Goal: Transaction & Acquisition: Book appointment/travel/reservation

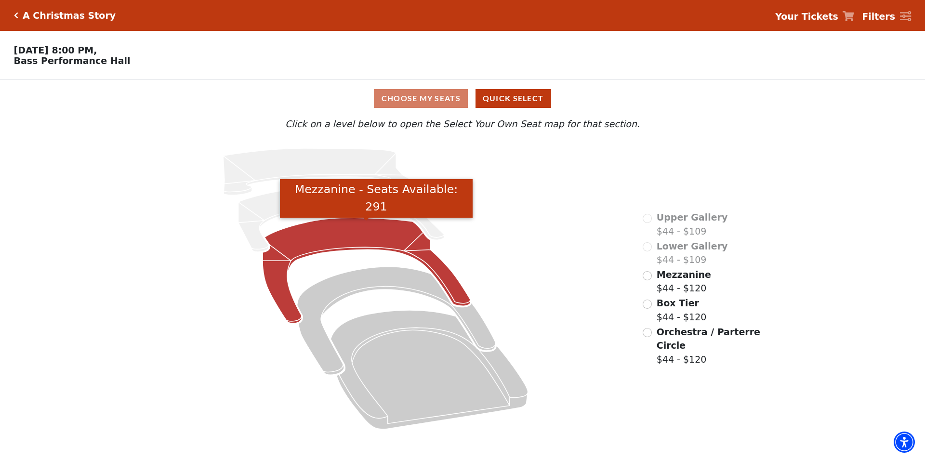
click at [360, 234] on icon "Mezzanine - Seats Available: 291" at bounding box center [366, 270] width 208 height 105
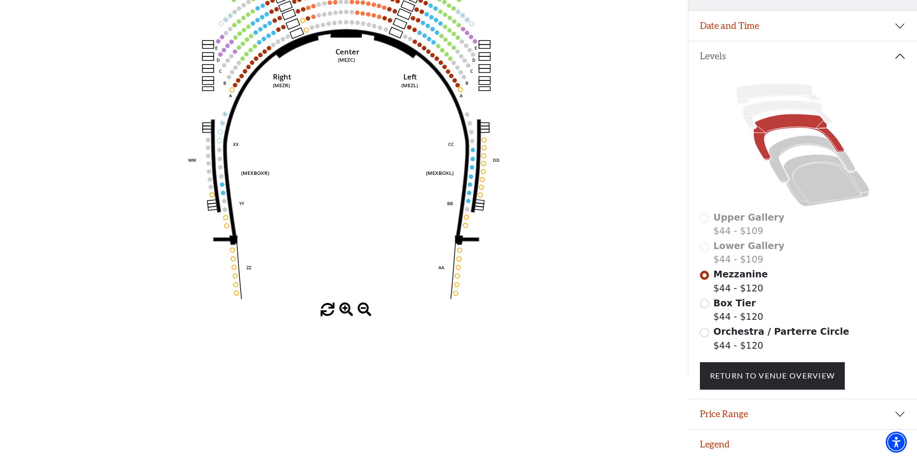
scroll to position [169, 0]
click at [746, 416] on button "Price Range" at bounding box center [803, 414] width 229 height 30
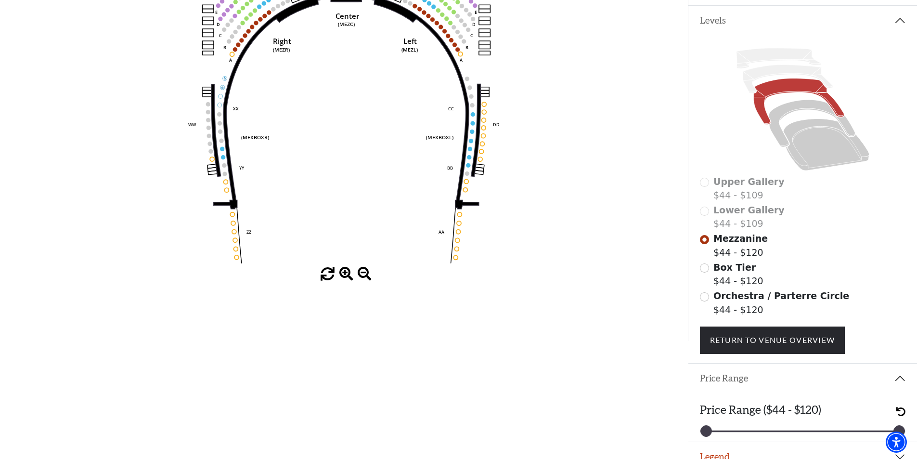
scroll to position [217, 0]
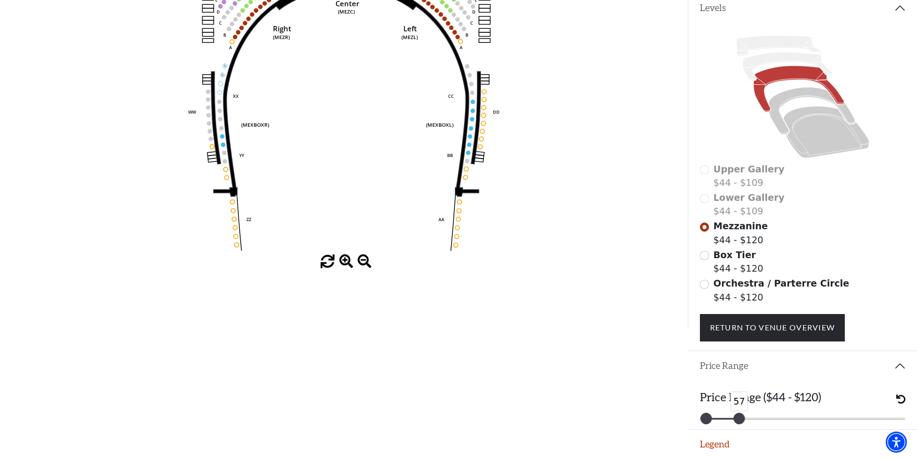
drag, startPoint x: 899, startPoint y: 421, endPoint x: 742, endPoint y: 427, distance: 157.6
click at [742, 427] on div "Price Range ($44 - $120) 44 57" at bounding box center [803, 405] width 229 height 48
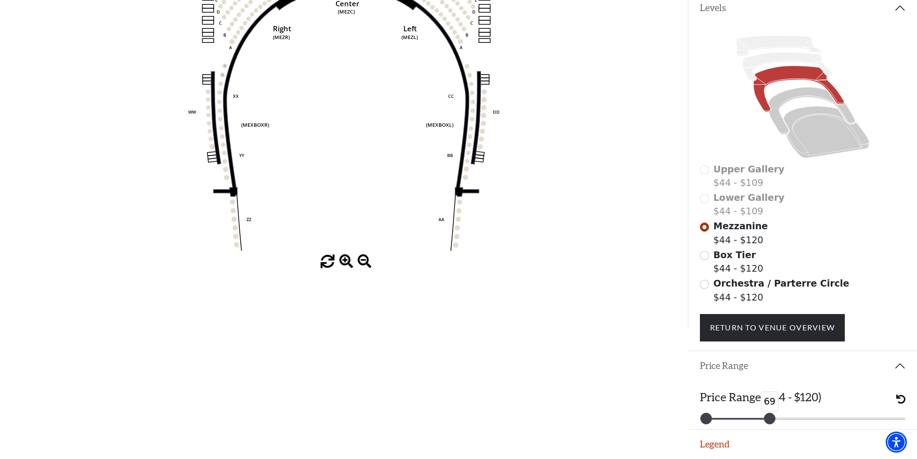
drag, startPoint x: 741, startPoint y: 418, endPoint x: 771, endPoint y: 420, distance: 30.4
click at [771, 420] on div at bounding box center [770, 418] width 11 height 11
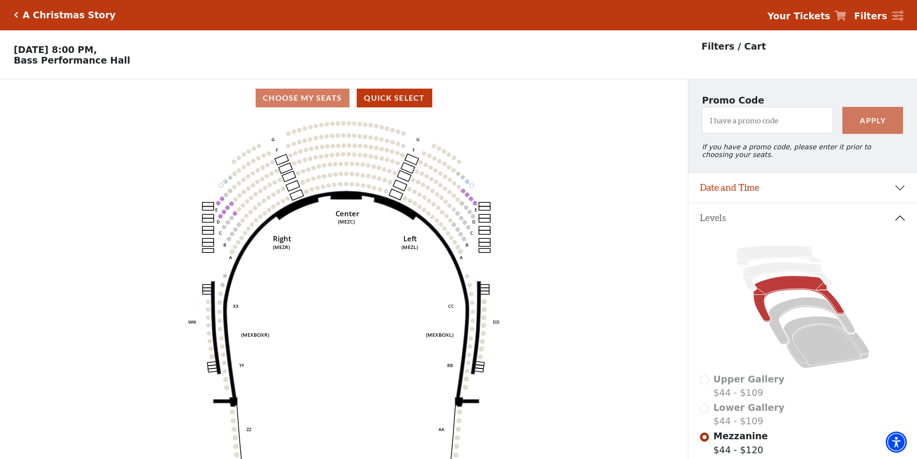
scroll to position [0, 0]
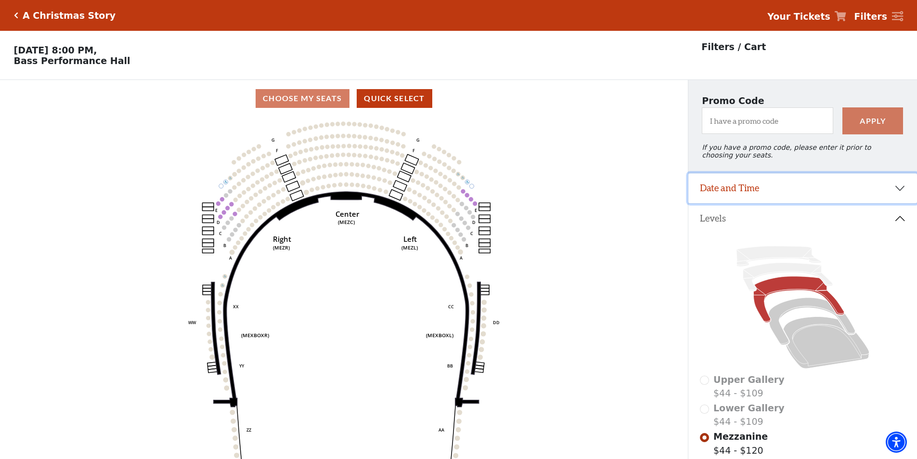
click at [718, 194] on button "Date and Time" at bounding box center [803, 188] width 229 height 30
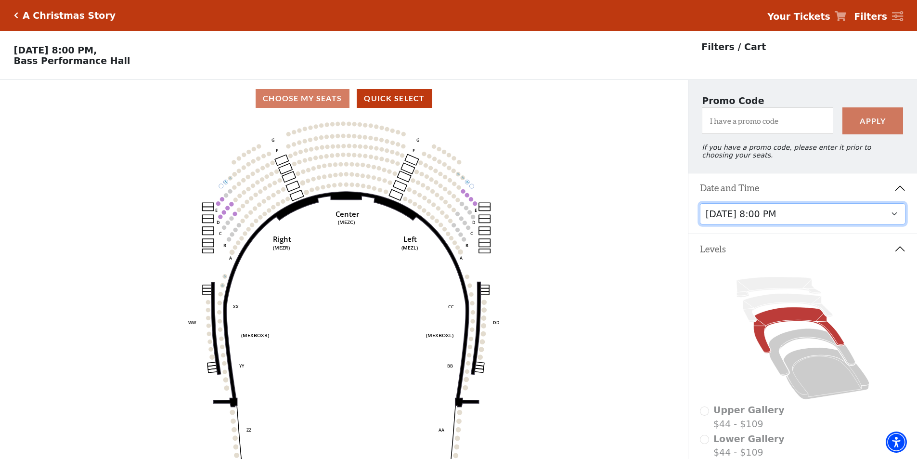
click at [722, 221] on select "[DATE] 8:00 PM [DATE] 1:30 PM [DATE] 7:30 PM [DATE] 1:30 PM [DATE] 6:30 PM" at bounding box center [803, 214] width 206 height 22
click at [700, 209] on select "[DATE] 8:00 PM [DATE] 1:30 PM [DATE] 7:30 PM [DATE] 1:30 PM [DATE] 6:30 PM" at bounding box center [803, 214] width 206 height 22
click at [895, 255] on button "Levels" at bounding box center [803, 249] width 229 height 30
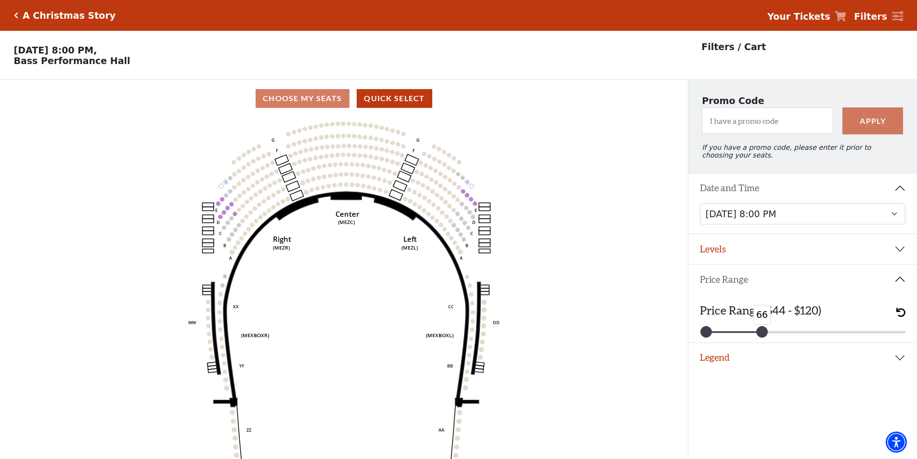
drag, startPoint x: 770, startPoint y: 339, endPoint x: 763, endPoint y: 339, distance: 7.8
click at [763, 337] on div at bounding box center [762, 331] width 11 height 11
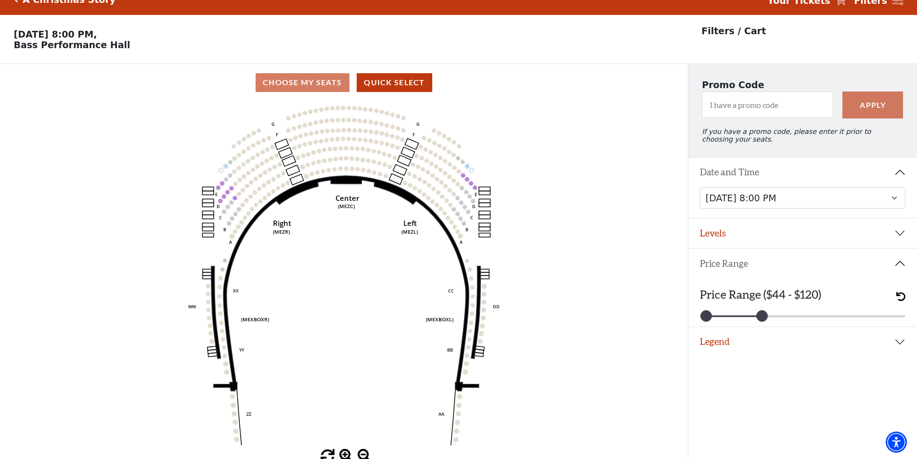
scroll to position [24, 0]
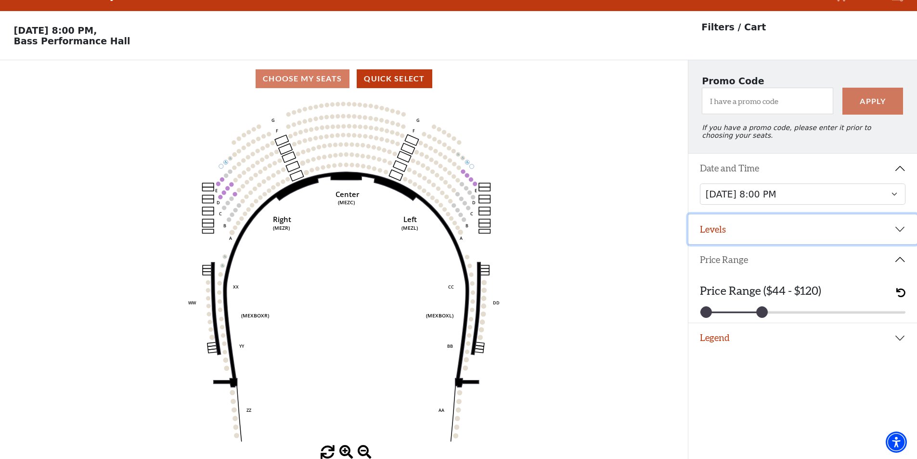
click at [718, 233] on button "Levels" at bounding box center [803, 229] width 229 height 30
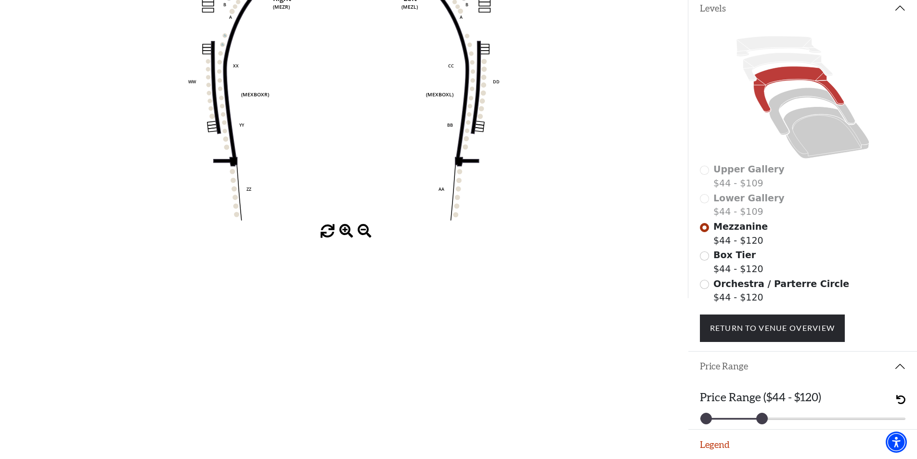
scroll to position [248, 0]
click at [731, 255] on span "Box Tier" at bounding box center [735, 254] width 42 height 11
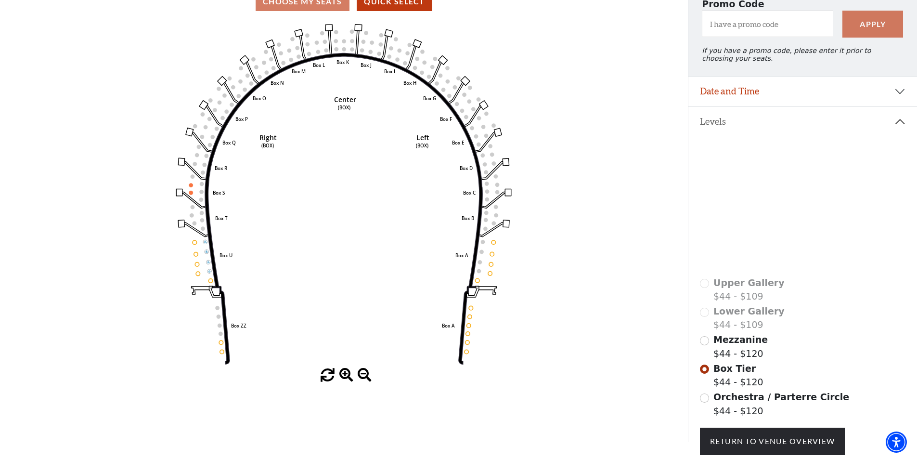
scroll to position [169, 0]
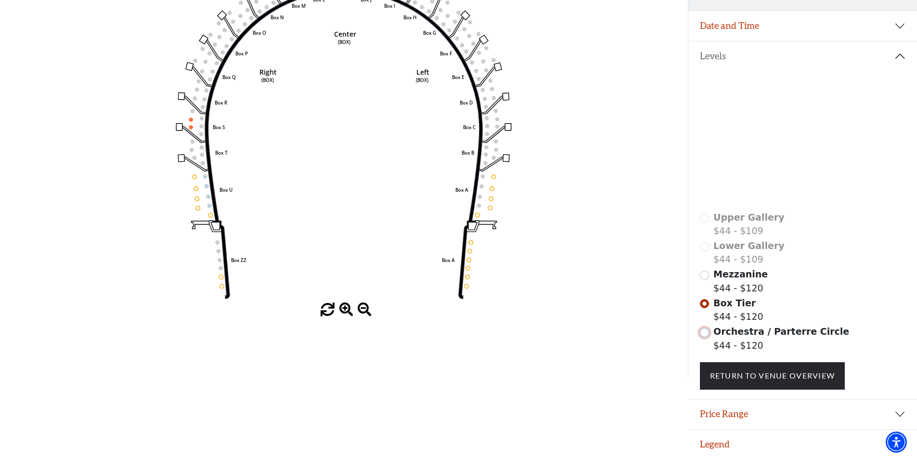
click at [707, 332] on input "Orchestra / Parterre Circle$44 - $120\a" at bounding box center [704, 332] width 9 height 9
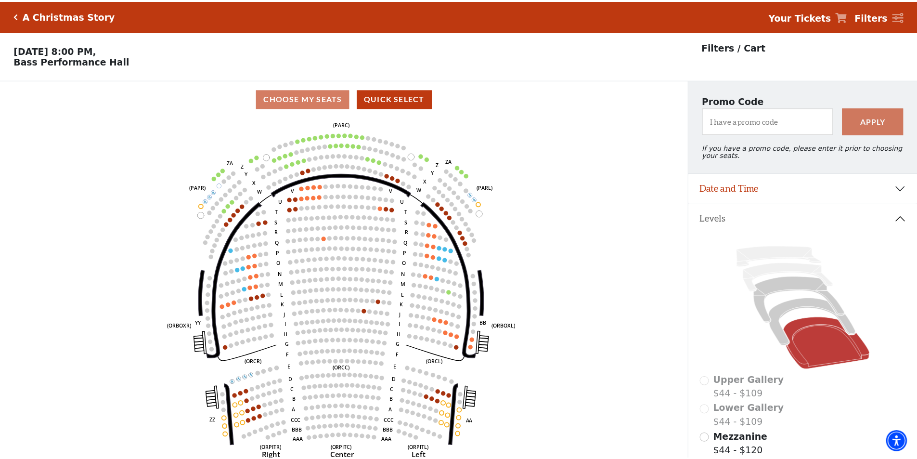
scroll to position [45, 0]
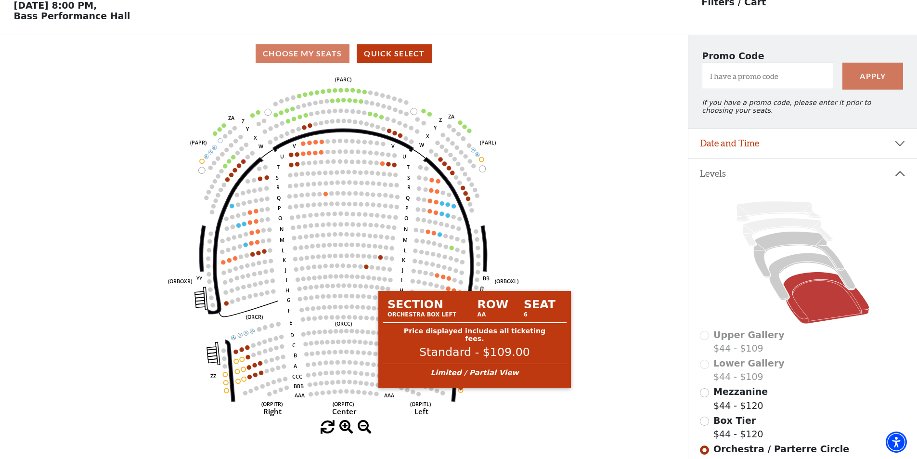
click at [461, 392] on circle at bounding box center [461, 390] width 4 height 4
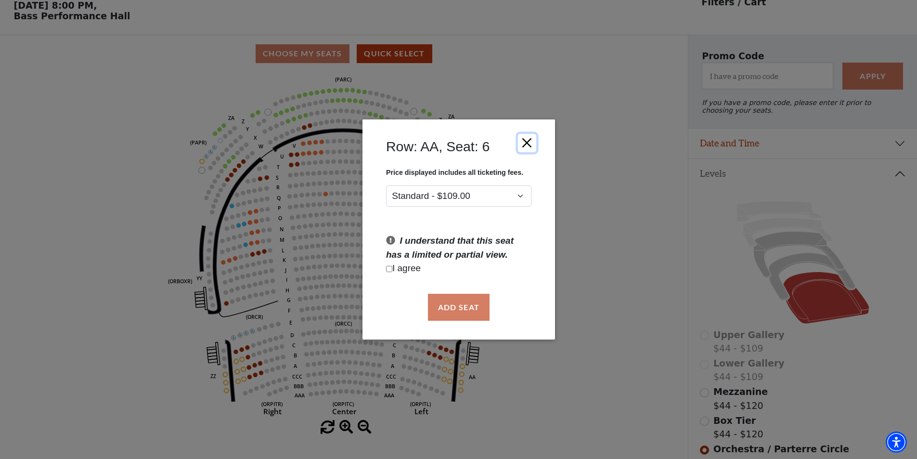
click at [535, 141] on button "Close" at bounding box center [527, 142] width 18 height 18
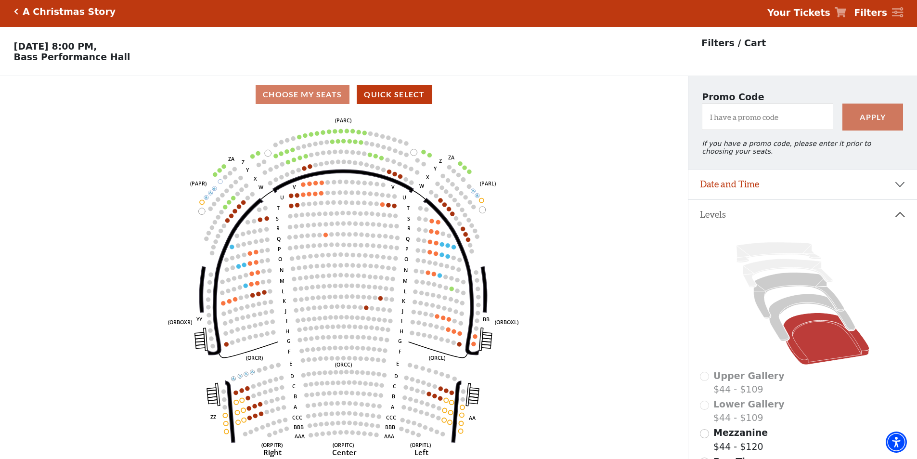
scroll to position [0, 0]
